Goal: Transaction & Acquisition: Purchase product/service

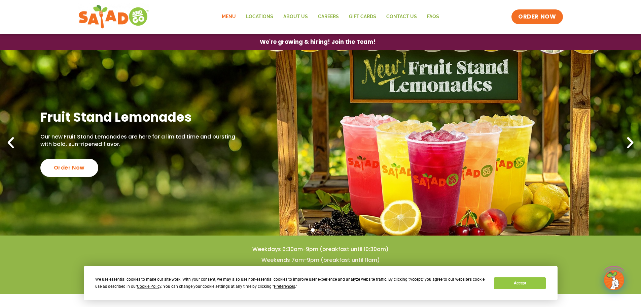
click at [230, 18] on link "Menu" at bounding box center [229, 16] width 24 height 15
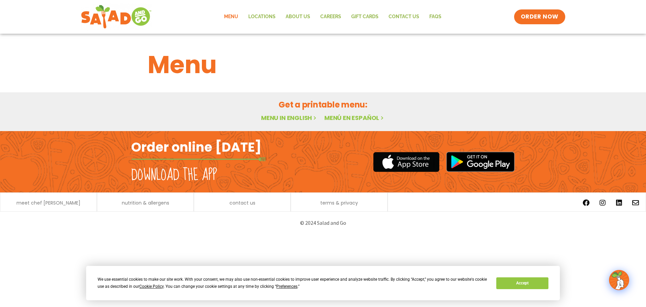
click at [284, 119] on link "Menu in English" at bounding box center [289, 117] width 57 height 8
click at [295, 115] on link "Menu in English" at bounding box center [289, 117] width 57 height 8
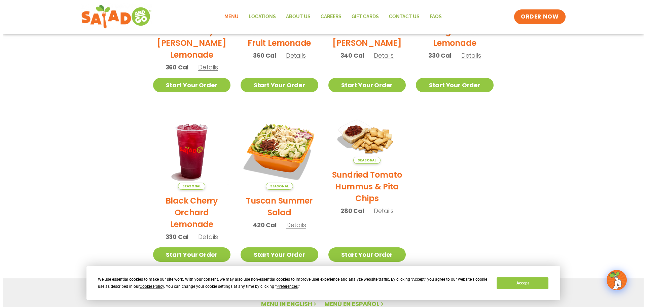
scroll to position [269, 0]
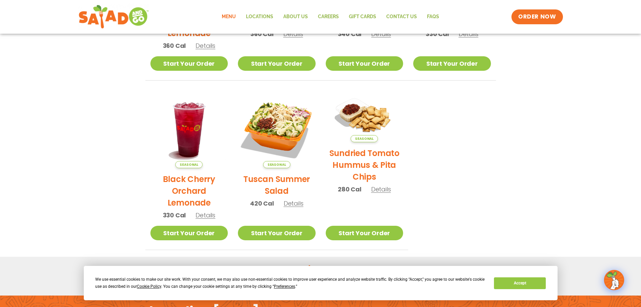
click at [187, 194] on h2 "Black Cherry Orchard Lemonade" at bounding box center [189, 190] width 78 height 35
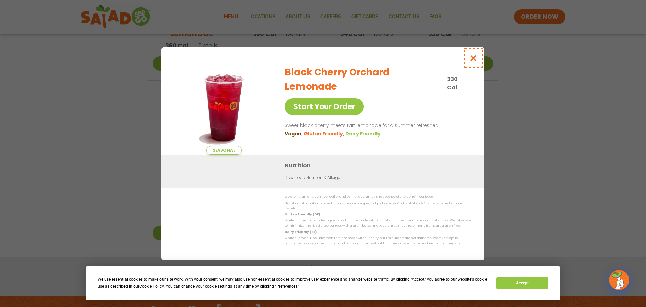
click at [473, 62] on icon "Close modal" at bounding box center [474, 58] width 8 height 7
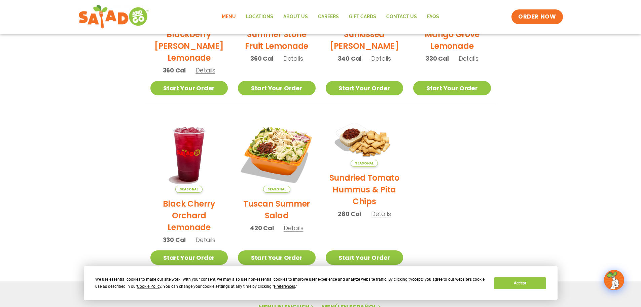
scroll to position [212, 0]
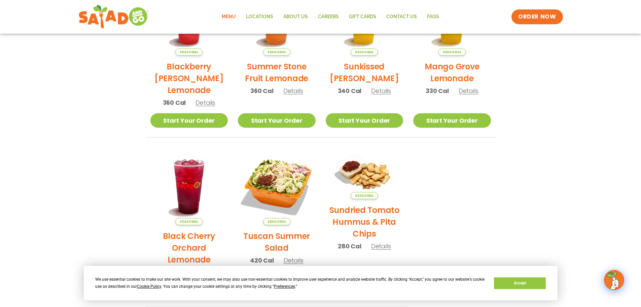
click at [187, 75] on h2 "Blackberry [PERSON_NAME] Lemonade" at bounding box center [189, 78] width 78 height 35
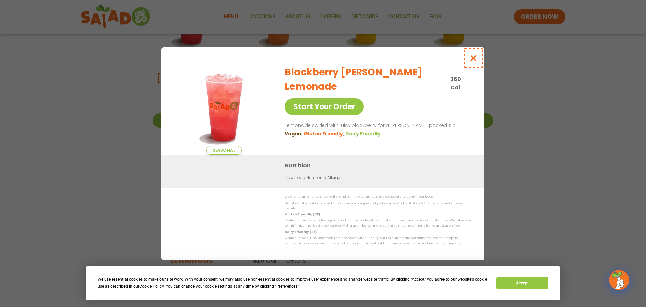
click at [474, 60] on icon "Close modal" at bounding box center [474, 58] width 8 height 7
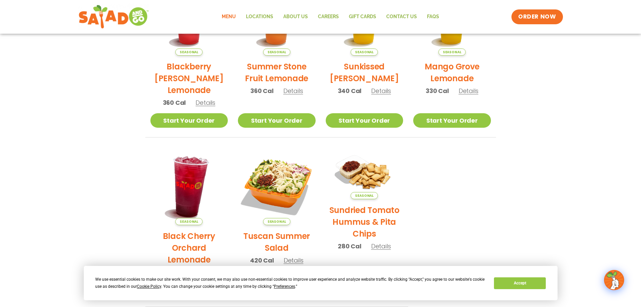
click at [188, 193] on img at bounding box center [188, 185] width 91 height 91
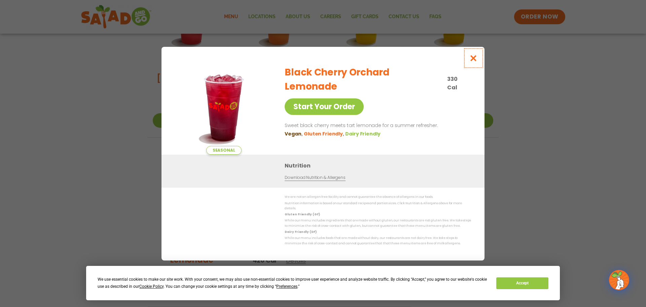
click at [473, 62] on icon "Close modal" at bounding box center [474, 58] width 8 height 7
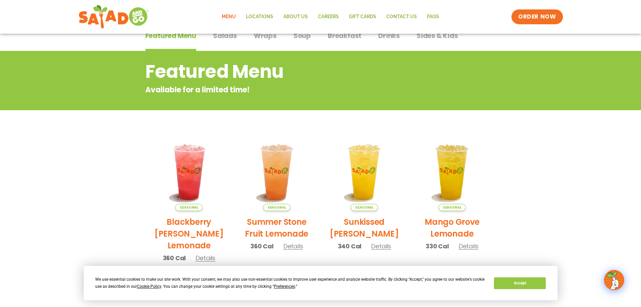
scroll to position [0, 0]
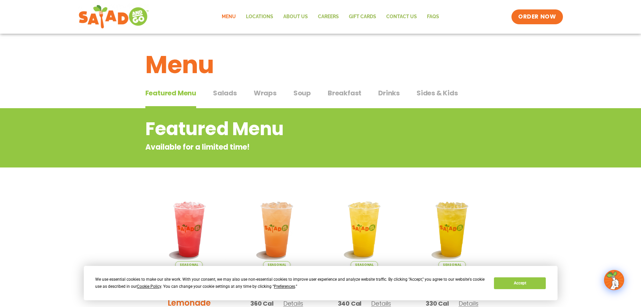
click at [222, 94] on span "Salads" at bounding box center [225, 93] width 24 height 10
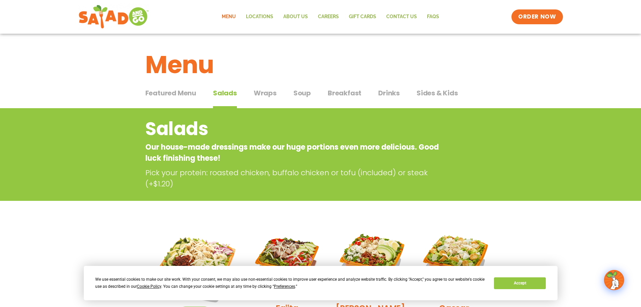
click at [305, 94] on span "Soup" at bounding box center [303, 93] width 18 height 10
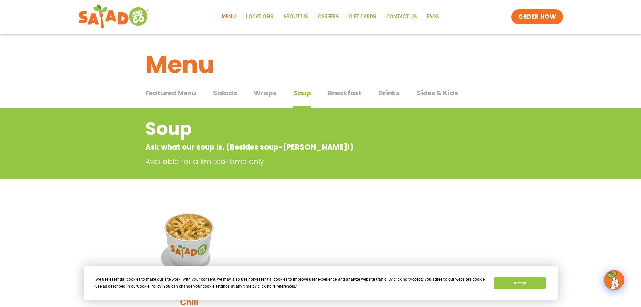
click at [386, 93] on span "Drinks" at bounding box center [389, 93] width 22 height 10
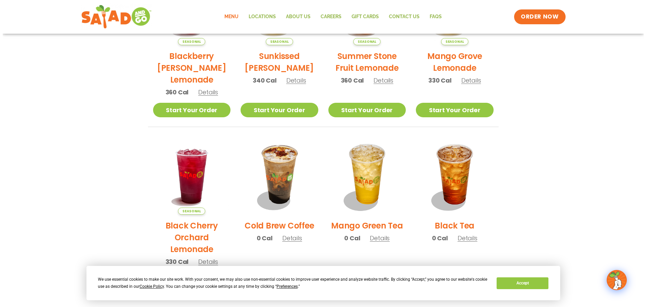
scroll to position [337, 0]
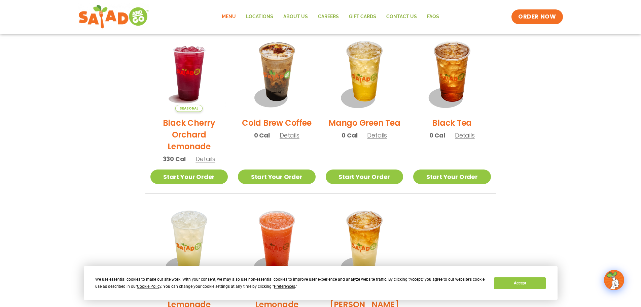
click at [272, 122] on h2 "Cold Brew Coffee" at bounding box center [276, 123] width 69 height 12
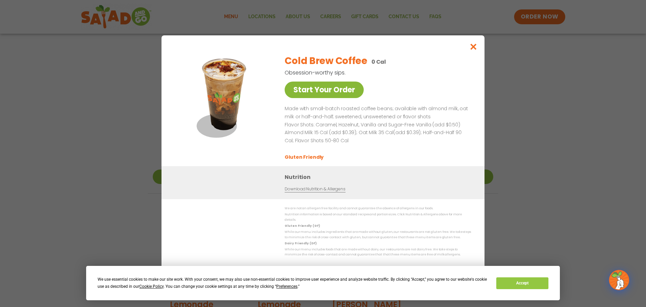
click at [306, 89] on link "Start Your Order" at bounding box center [324, 89] width 79 height 16
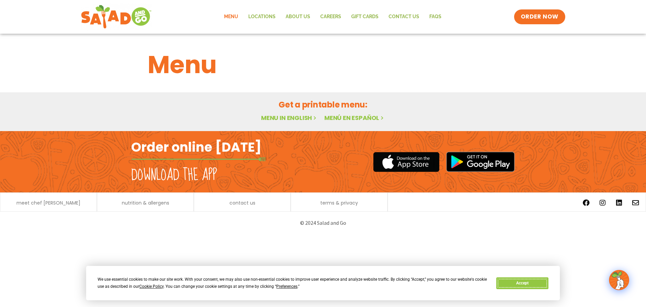
click at [514, 282] on button "Accept" at bounding box center [523, 283] width 52 height 12
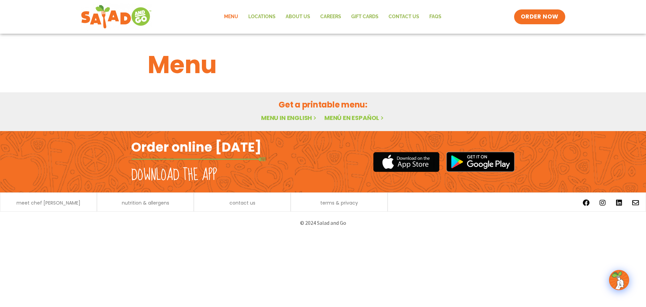
click at [284, 116] on link "Menu in English" at bounding box center [289, 117] width 57 height 8
